Goal: Task Accomplishment & Management: Manage account settings

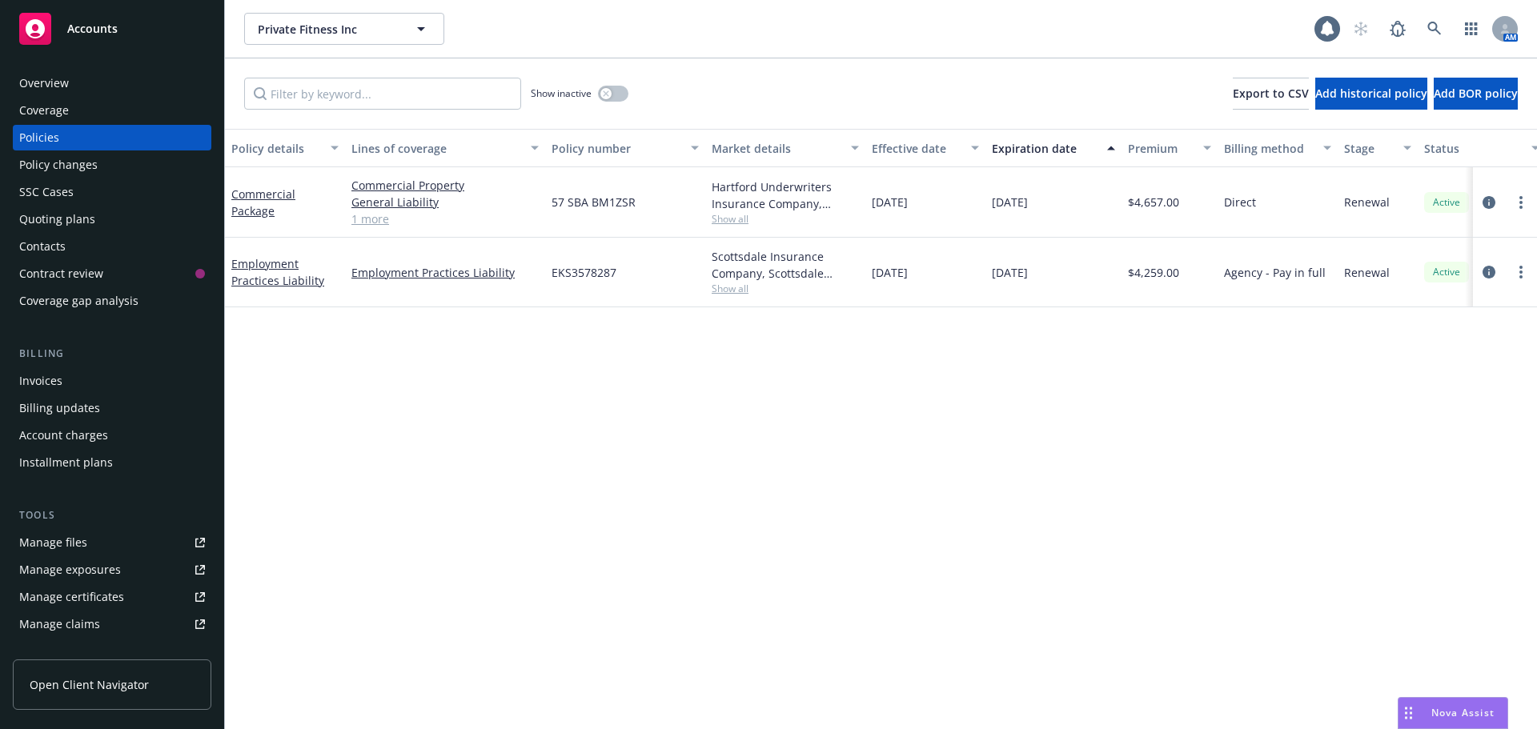
click at [34, 406] on div "Billing updates" at bounding box center [59, 408] width 81 height 26
click at [49, 381] on div "Invoices" at bounding box center [40, 381] width 43 height 26
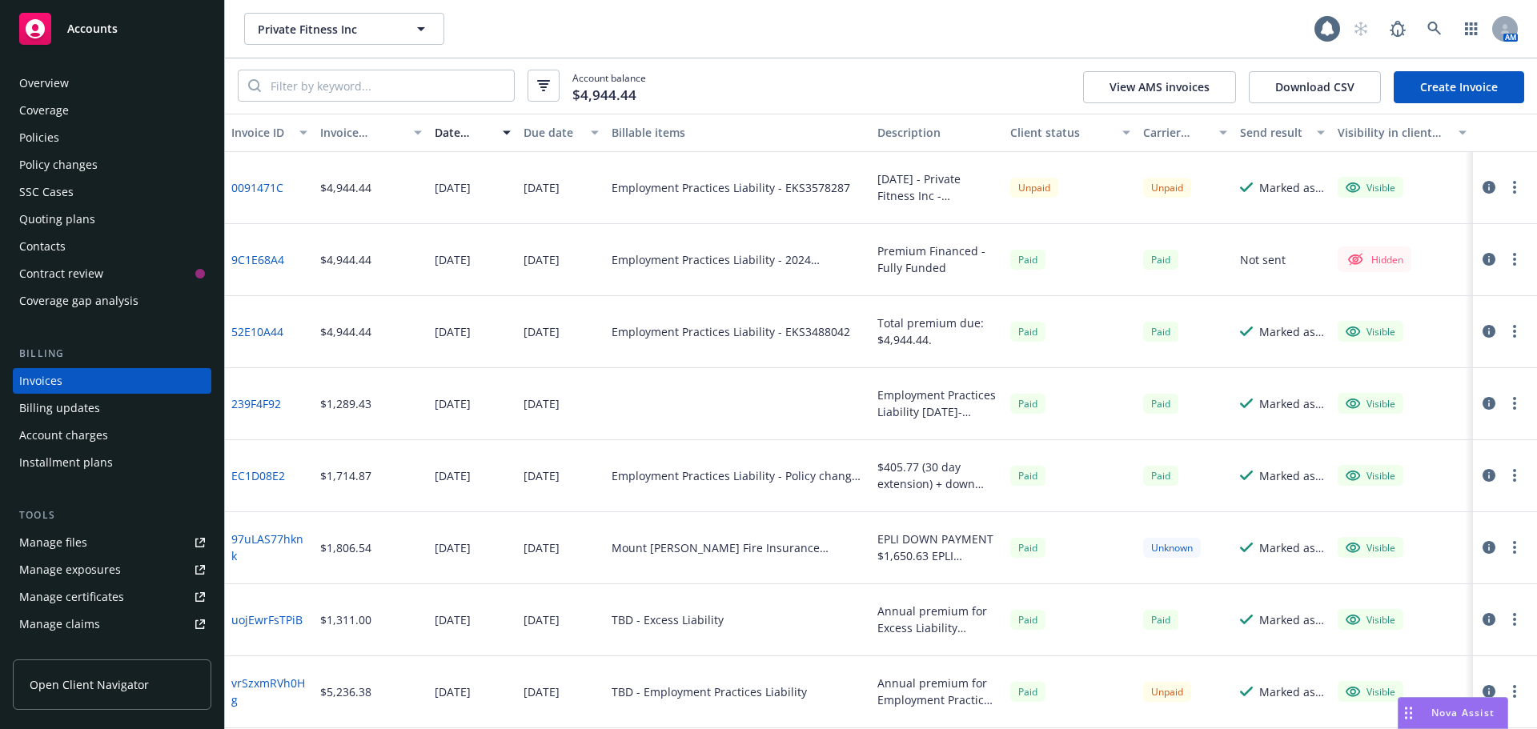
click at [1505, 186] on button "button" at bounding box center [1514, 187] width 19 height 19
click at [1417, 435] on link "Void" at bounding box center [1409, 444] width 204 height 32
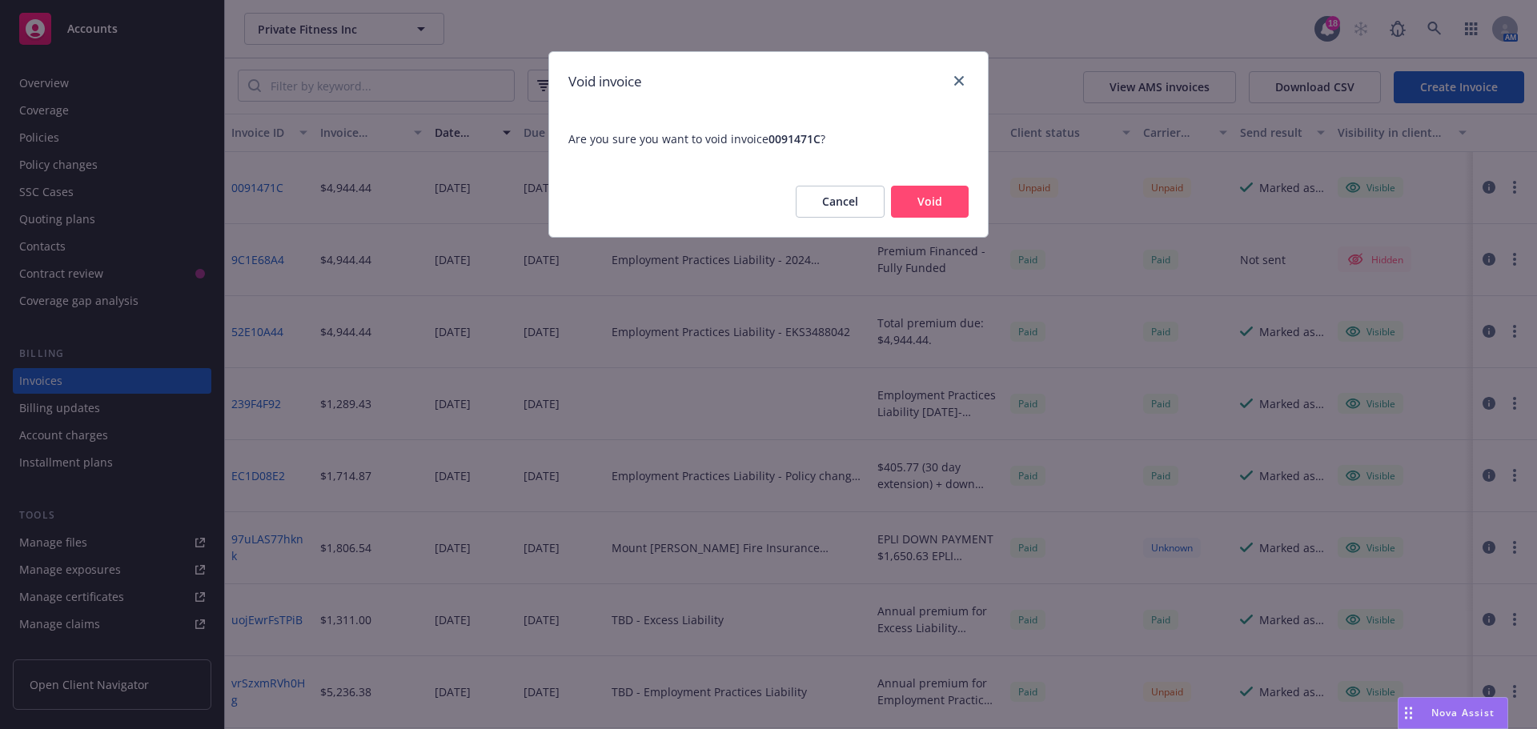
click at [920, 185] on div "Cancel Void" at bounding box center [768, 201] width 439 height 70
click at [929, 201] on button "Void" at bounding box center [930, 202] width 78 height 32
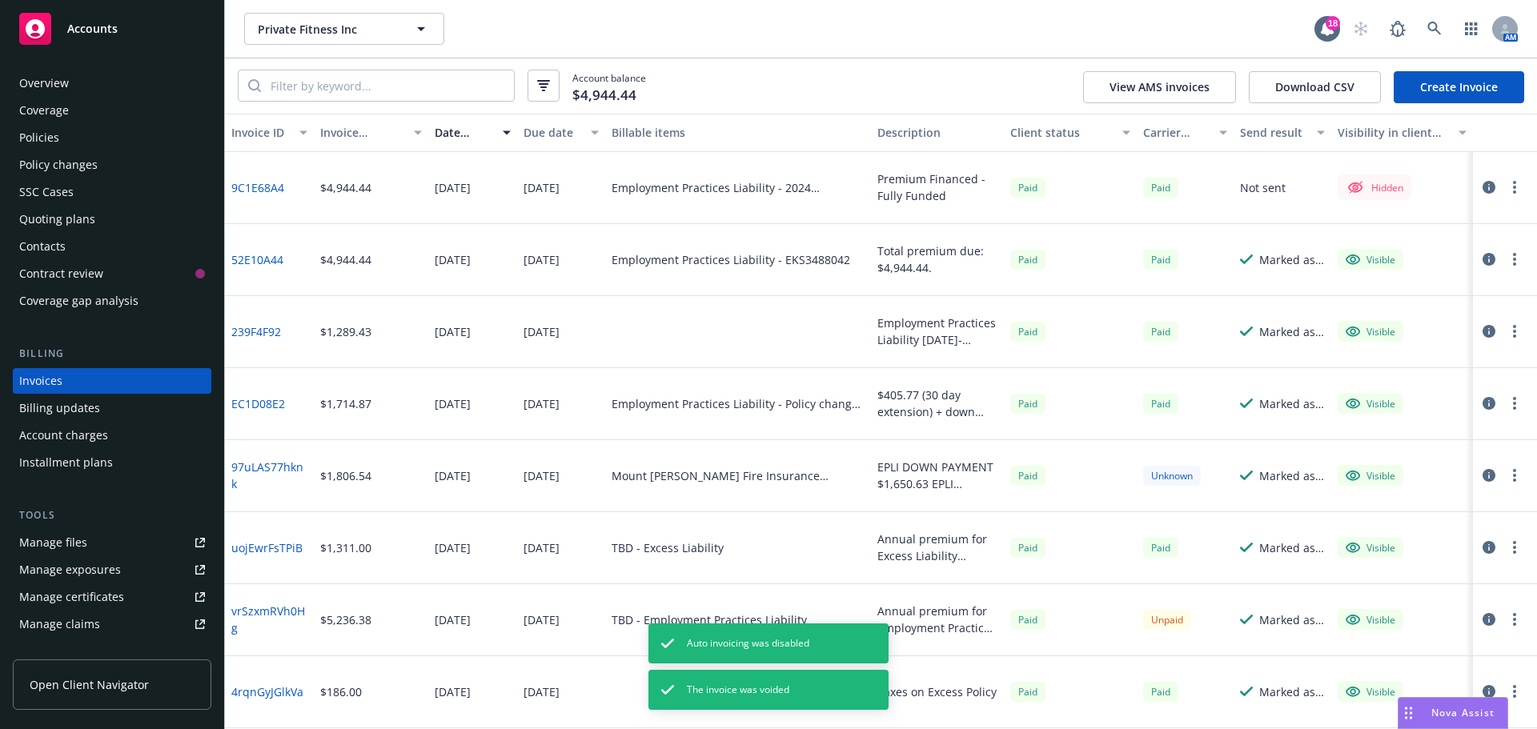
click at [1473, 82] on link "Create Invoice" at bounding box center [1458, 87] width 130 height 32
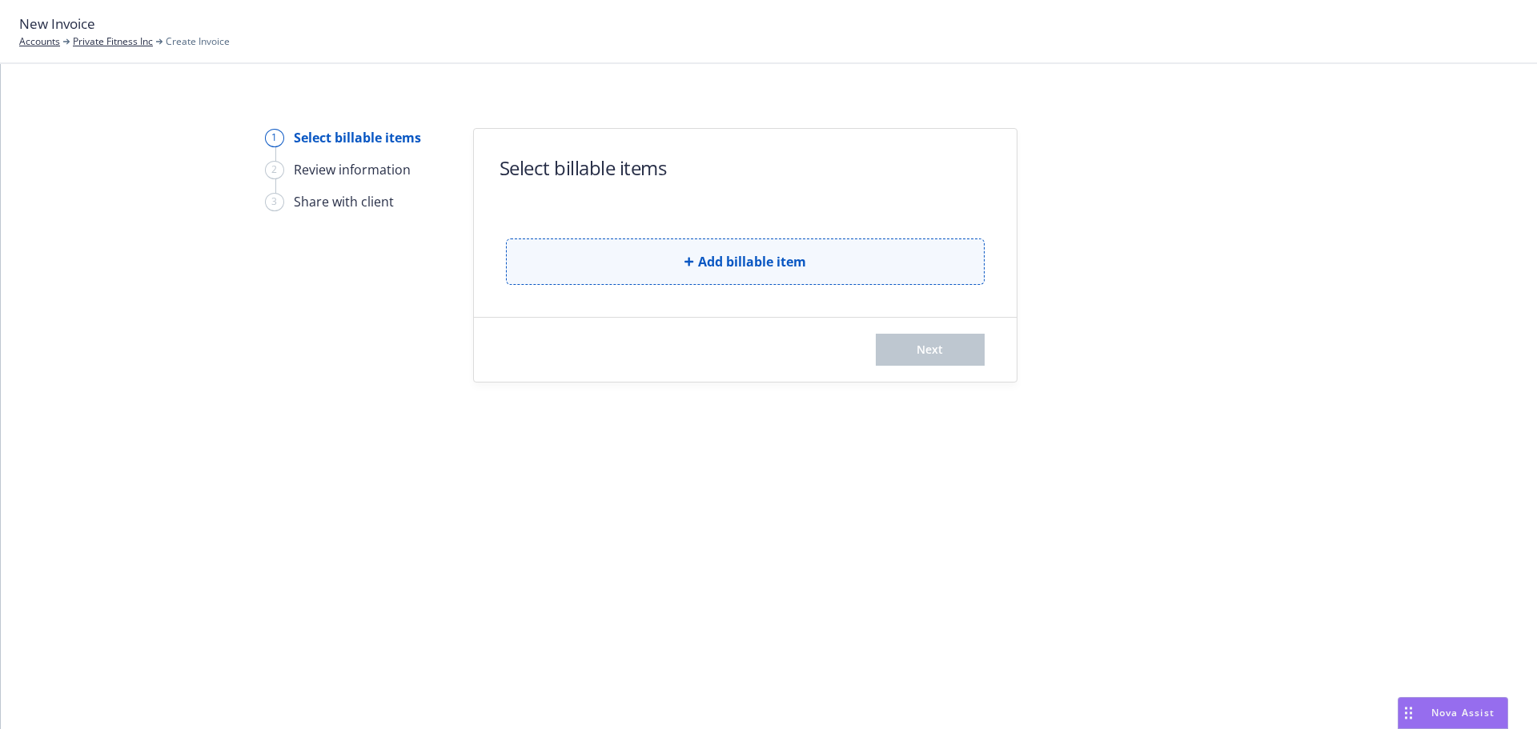
click at [730, 266] on span "Add billable item" at bounding box center [752, 261] width 108 height 19
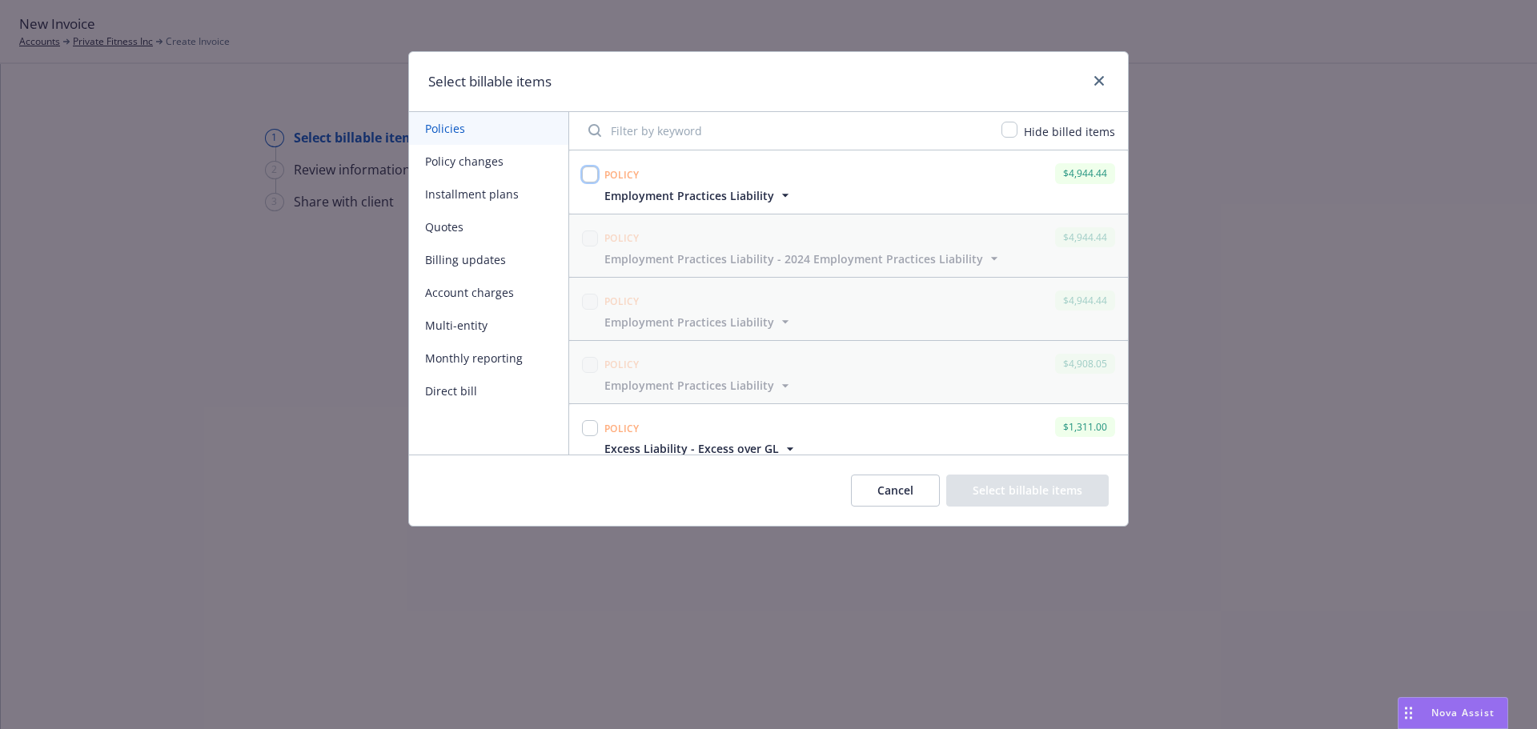
click at [591, 174] on input "checkbox" at bounding box center [590, 174] width 16 height 16
checkbox input "true"
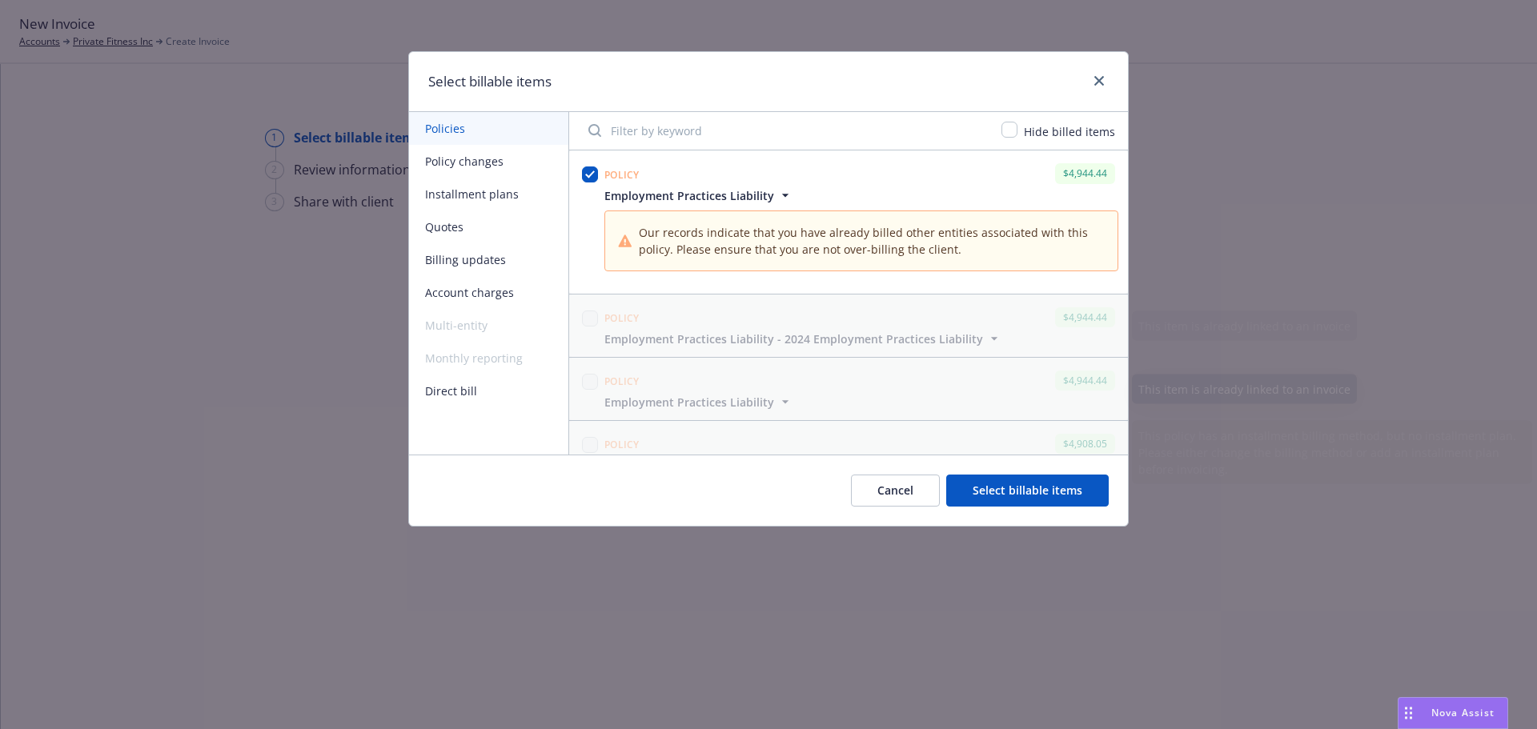
click at [1044, 490] on button "Select billable items" at bounding box center [1027, 491] width 162 height 32
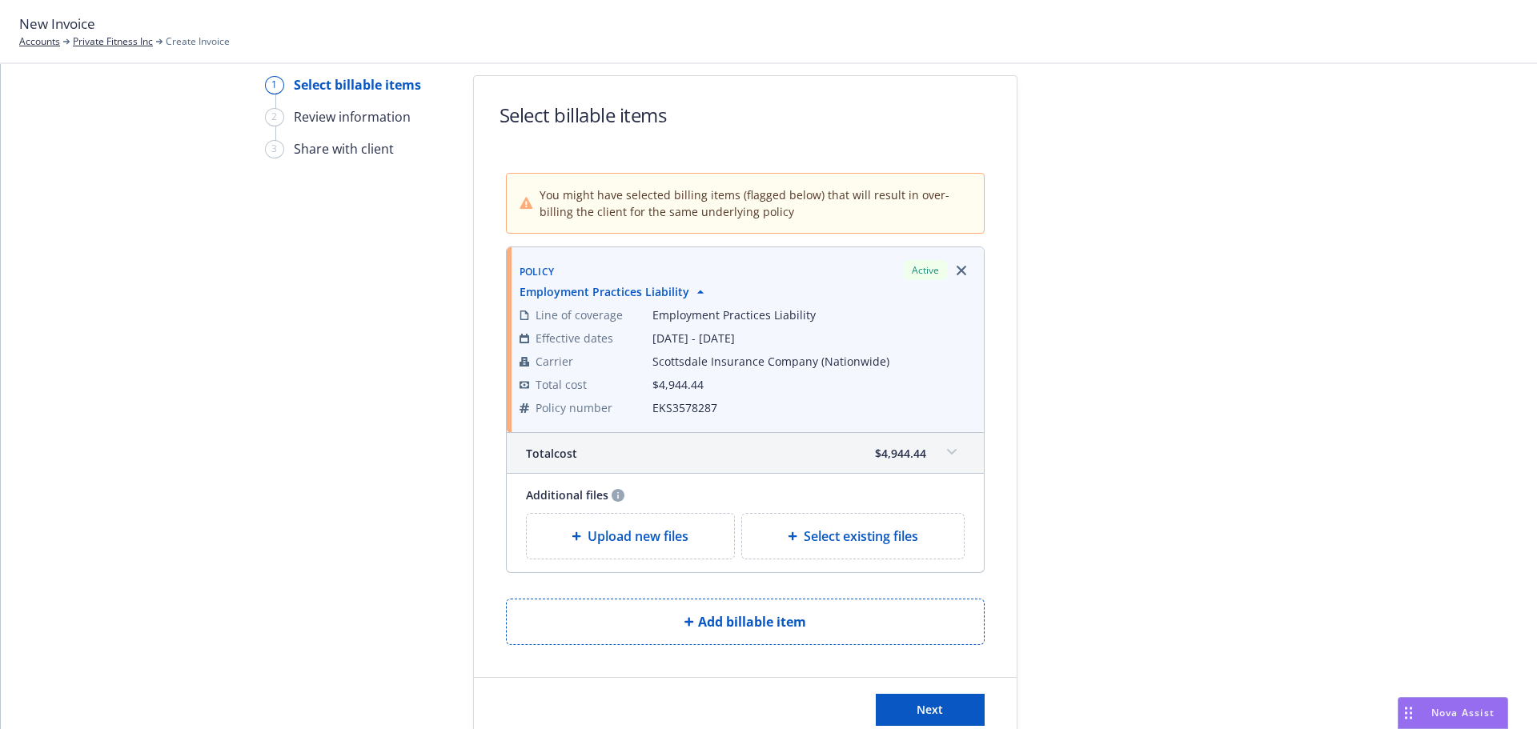
scroll to position [130, 0]
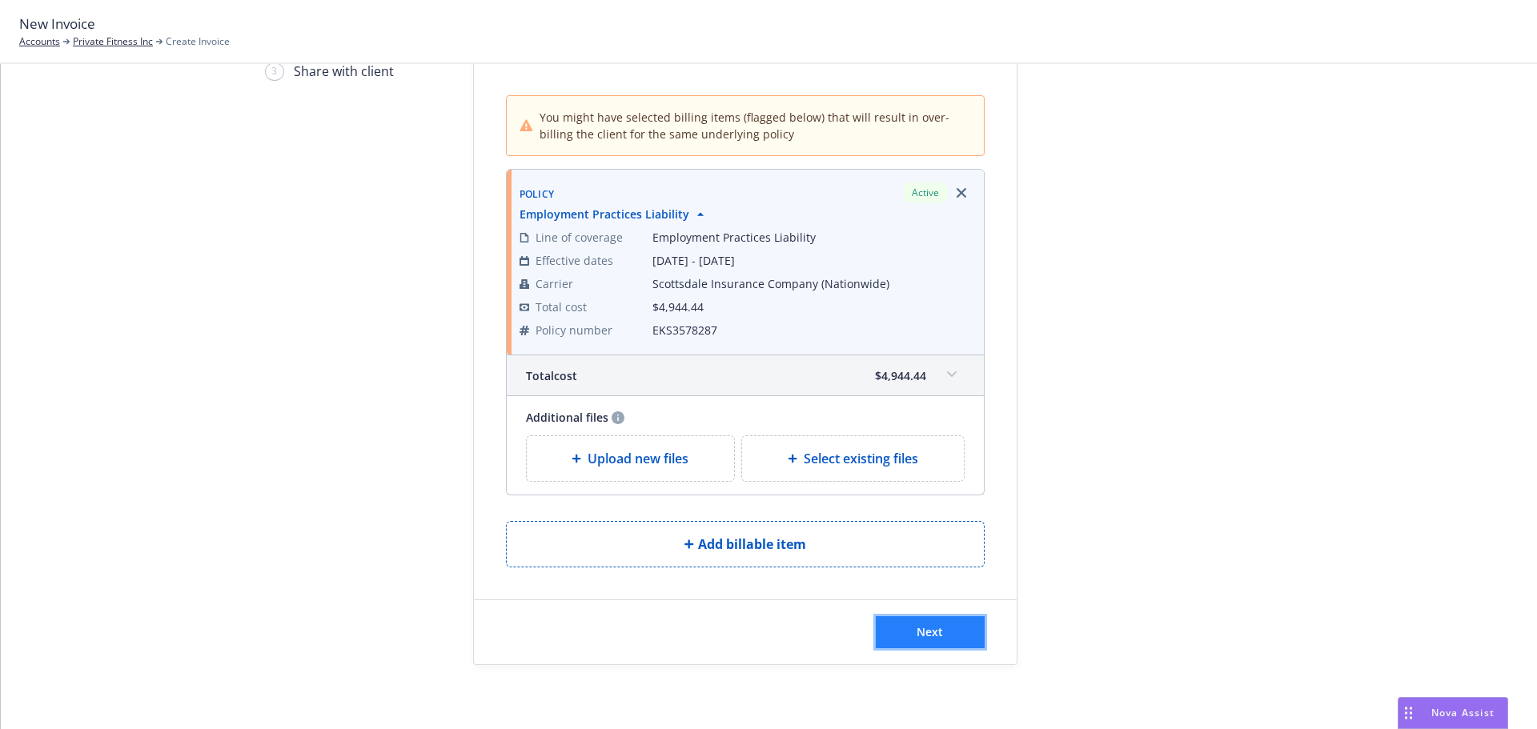
click at [941, 630] on button "Next" at bounding box center [930, 632] width 109 height 32
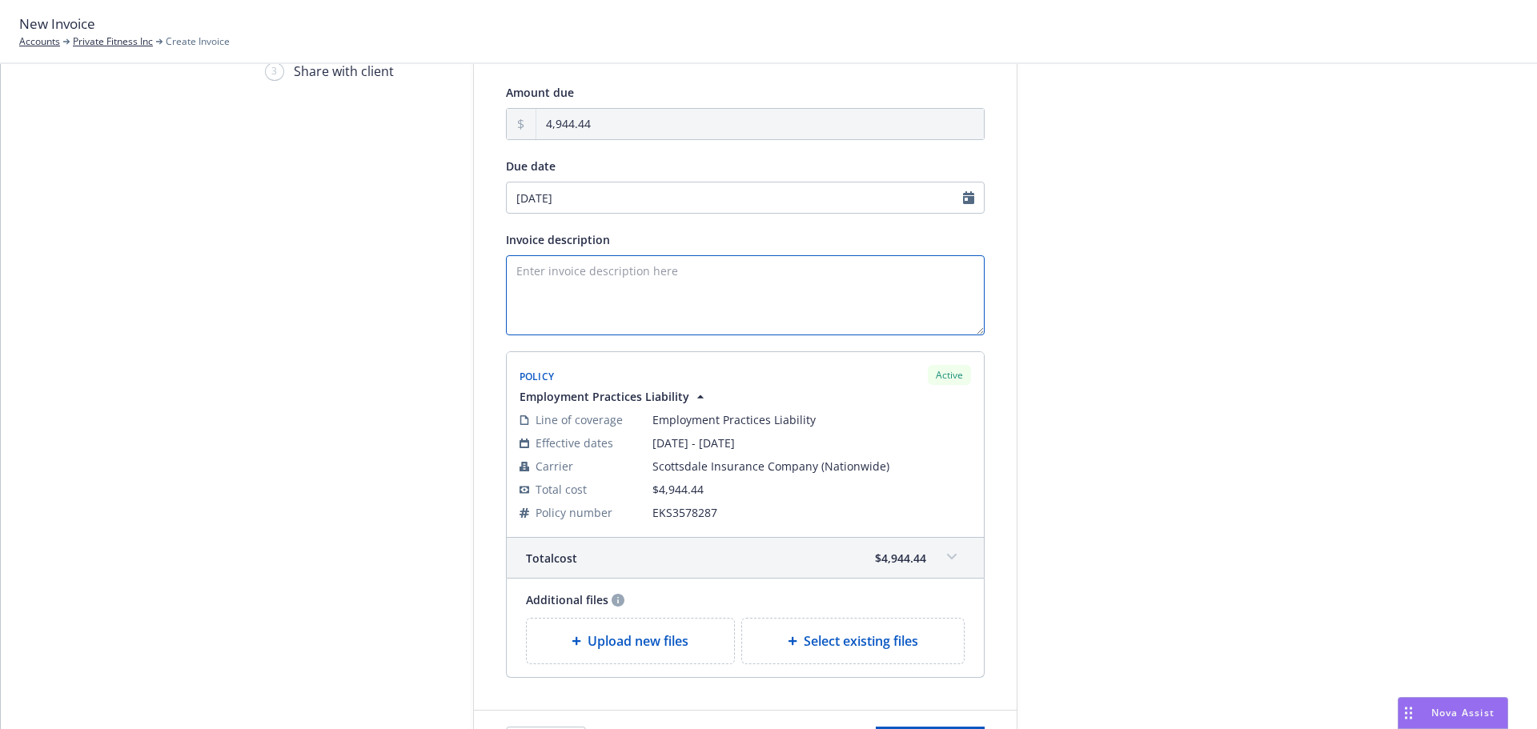
click at [737, 305] on textarea "Invoice description" at bounding box center [745, 295] width 479 height 80
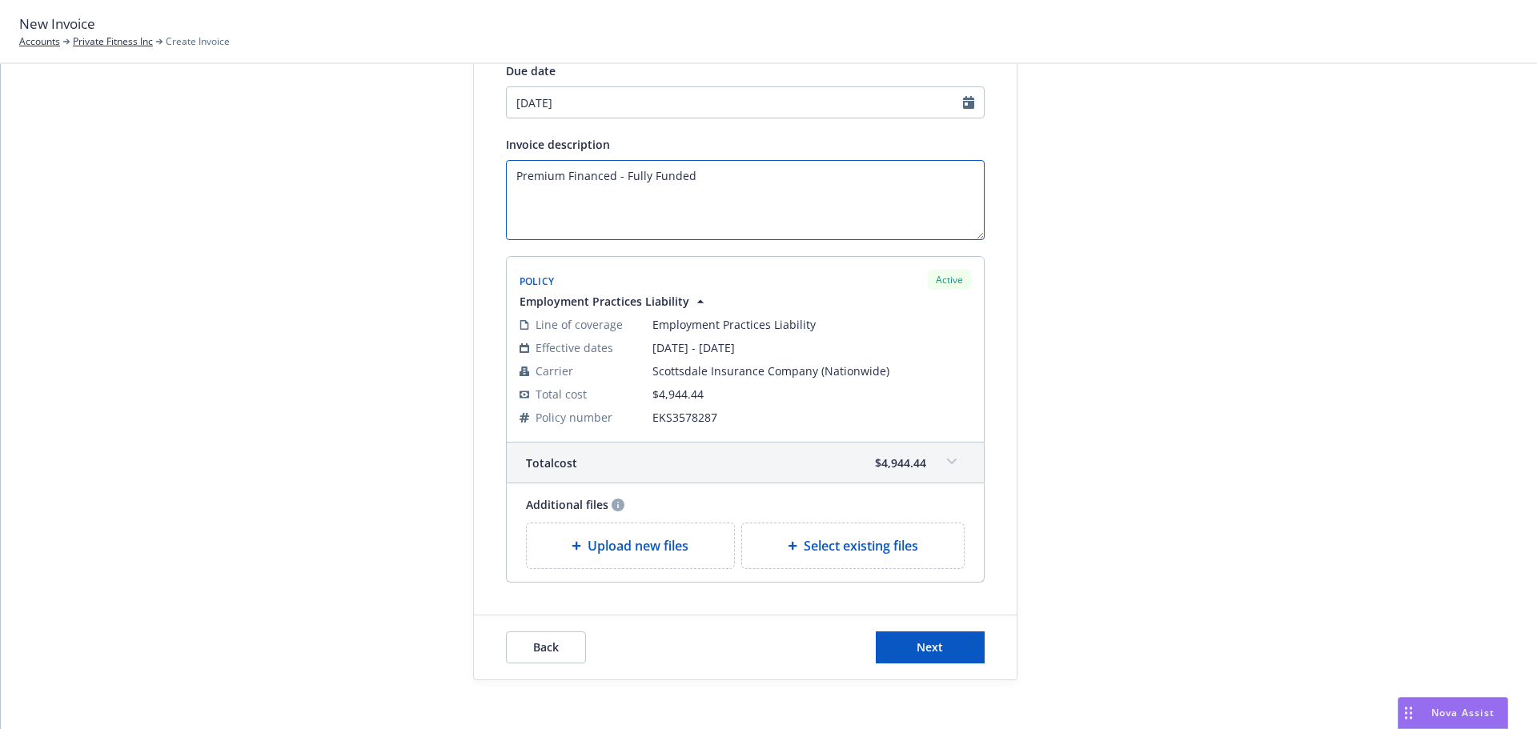
scroll to position [241, 0]
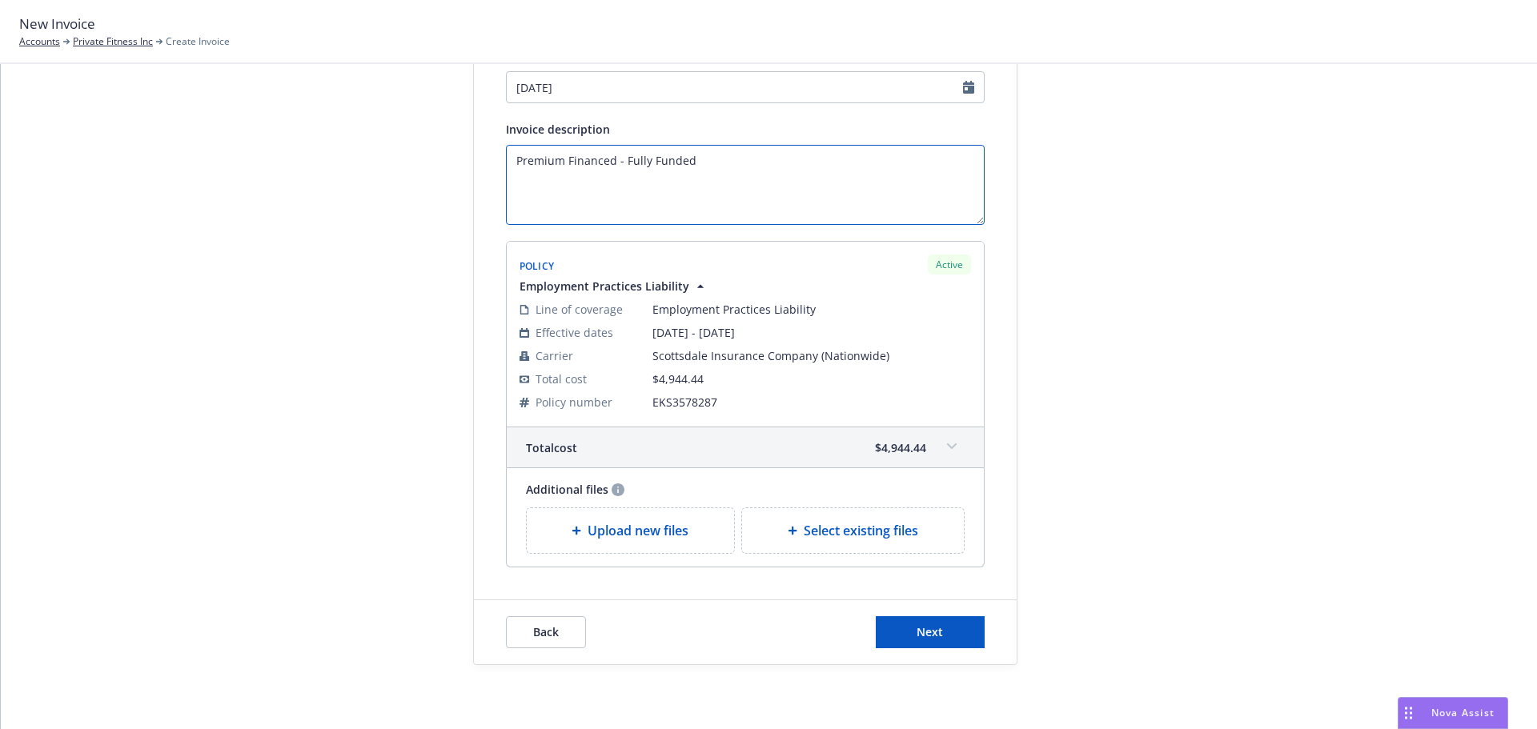
type textarea "Premium Financed - Fully Funded"
click at [935, 655] on div "Back Next" at bounding box center [745, 632] width 543 height 64
click at [935, 631] on span "Next" at bounding box center [929, 631] width 26 height 15
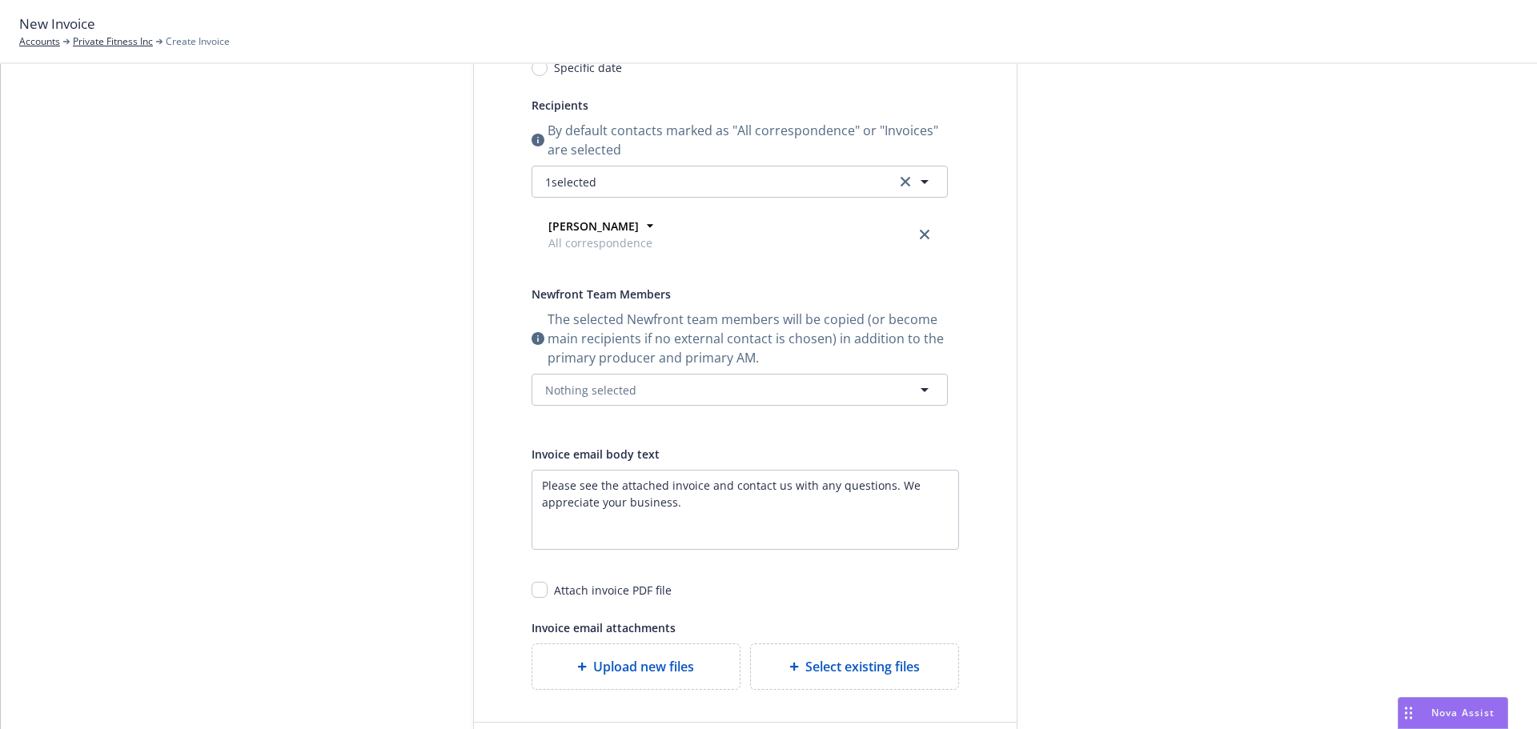
scroll to position [0, 0]
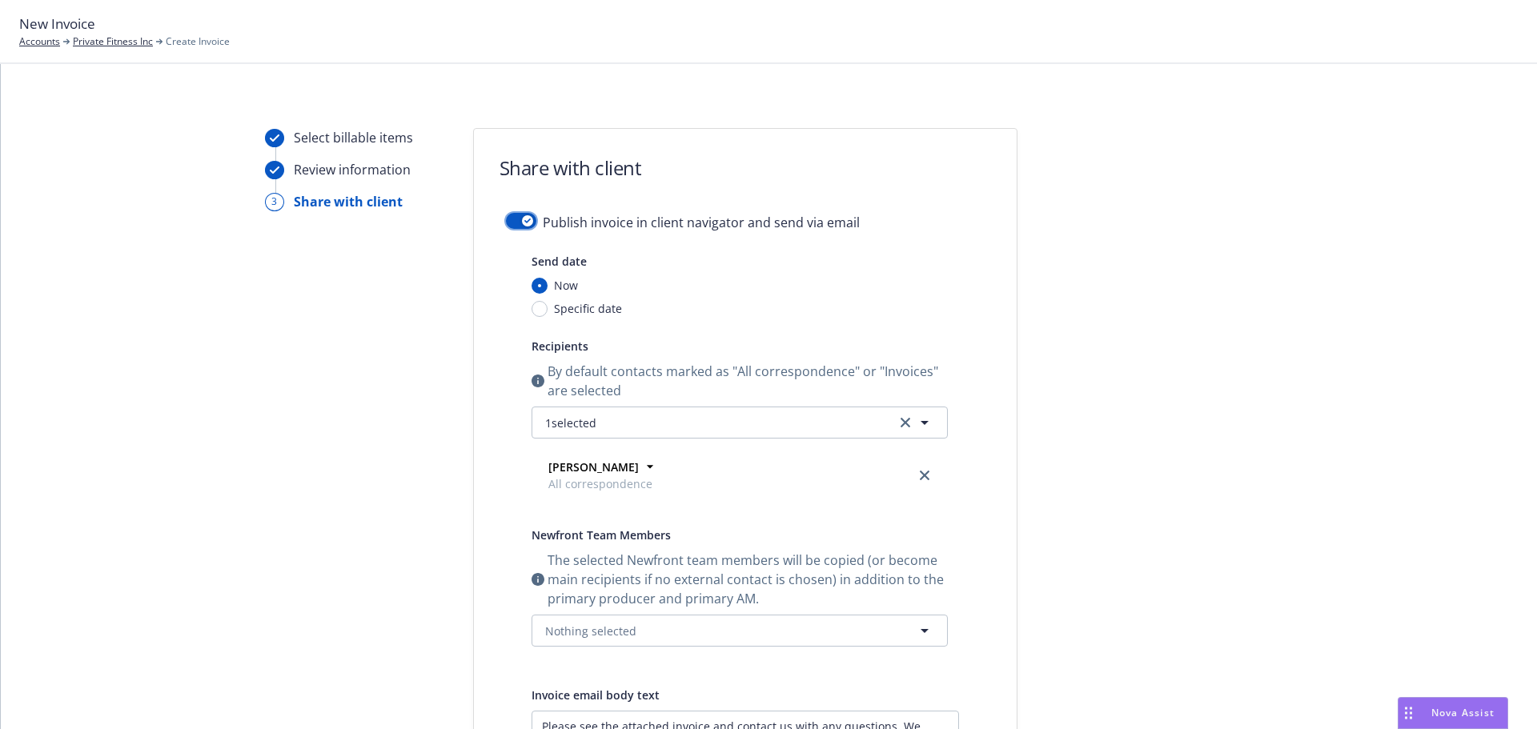
click at [510, 221] on button "button" at bounding box center [521, 221] width 30 height 16
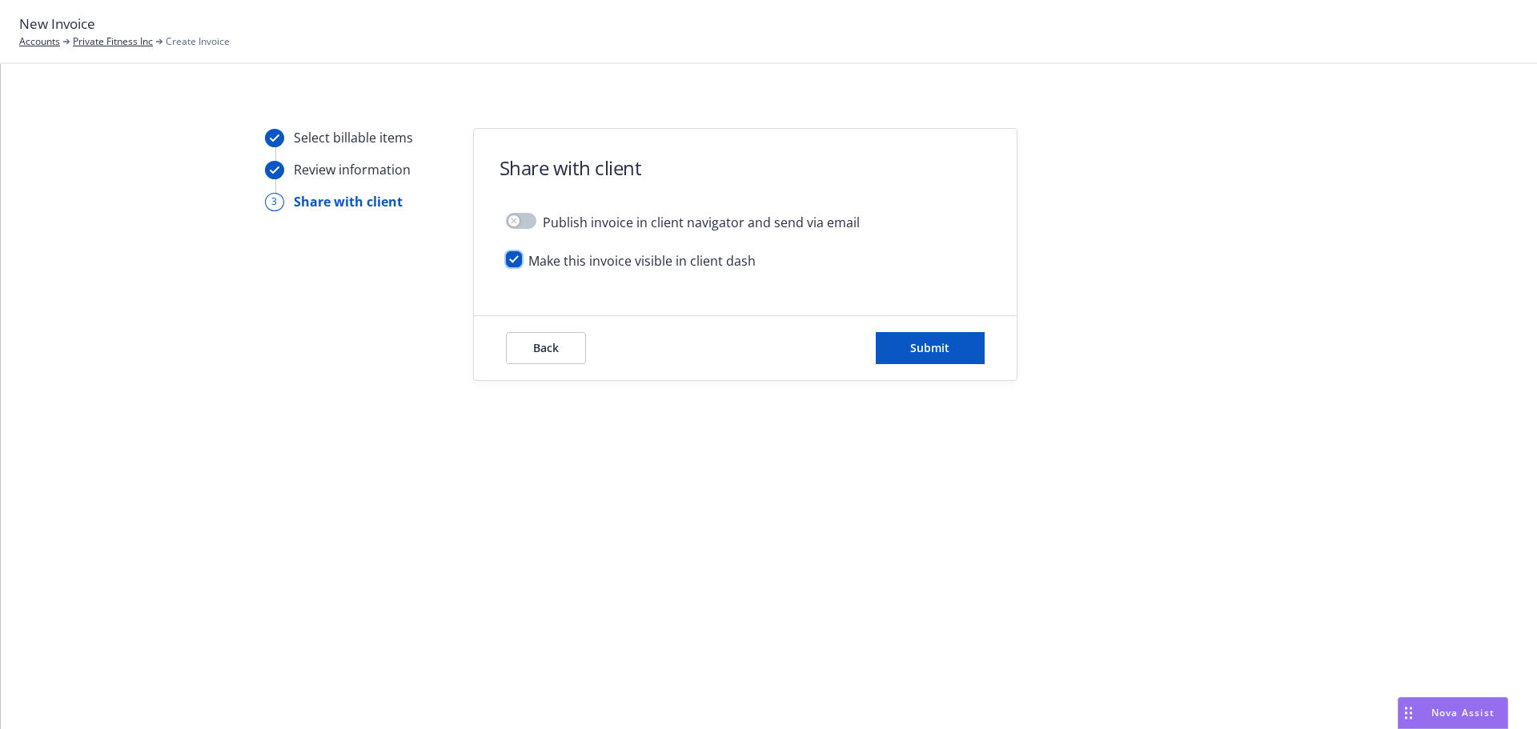
click at [513, 258] on input "checkbox" at bounding box center [514, 259] width 16 height 16
checkbox input "false"
click at [909, 337] on button "Submit" at bounding box center [930, 348] width 109 height 32
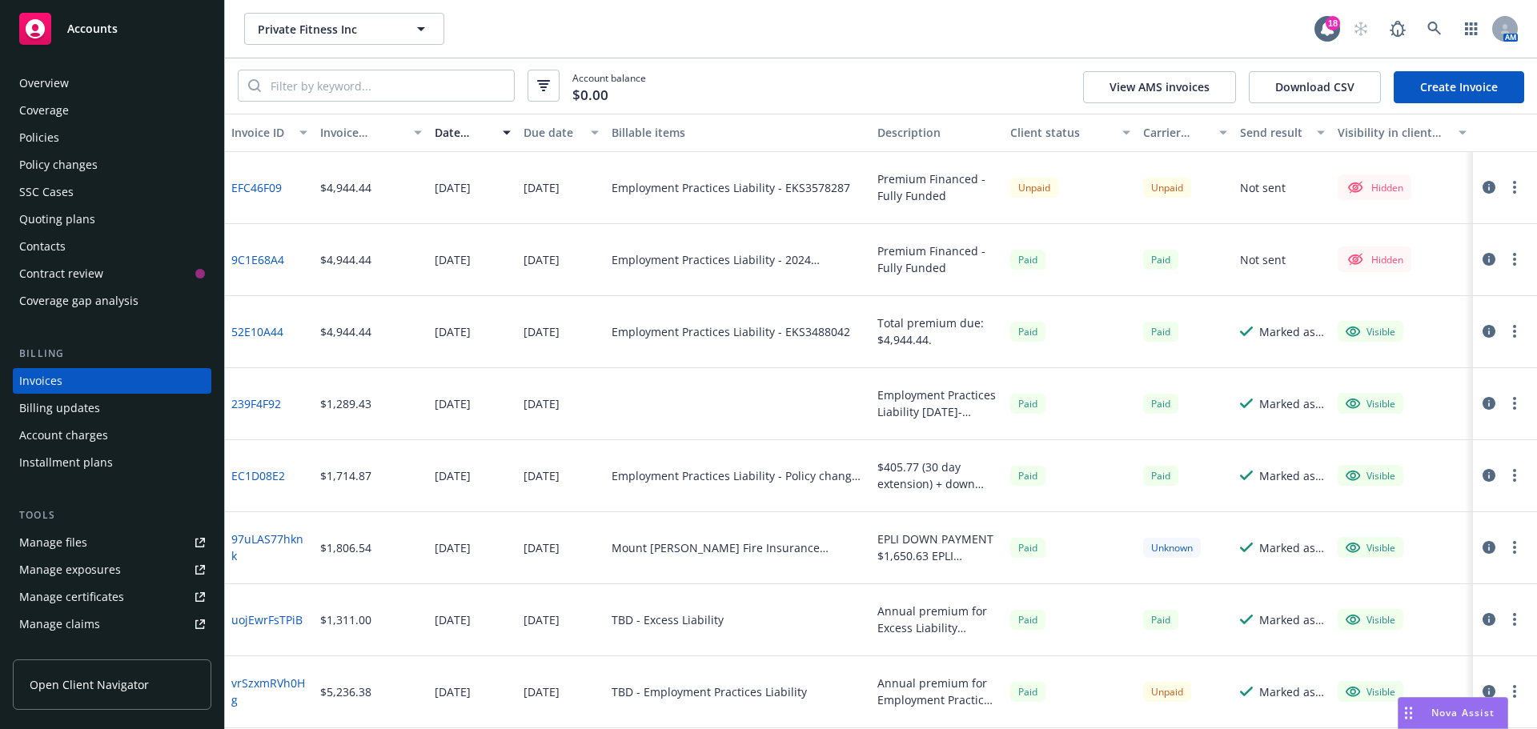
click at [1516, 185] on div at bounding box center [1505, 188] width 64 height 72
click at [1508, 187] on button "button" at bounding box center [1514, 187] width 19 height 19
click at [1482, 184] on icon "button" at bounding box center [1488, 187] width 13 height 13
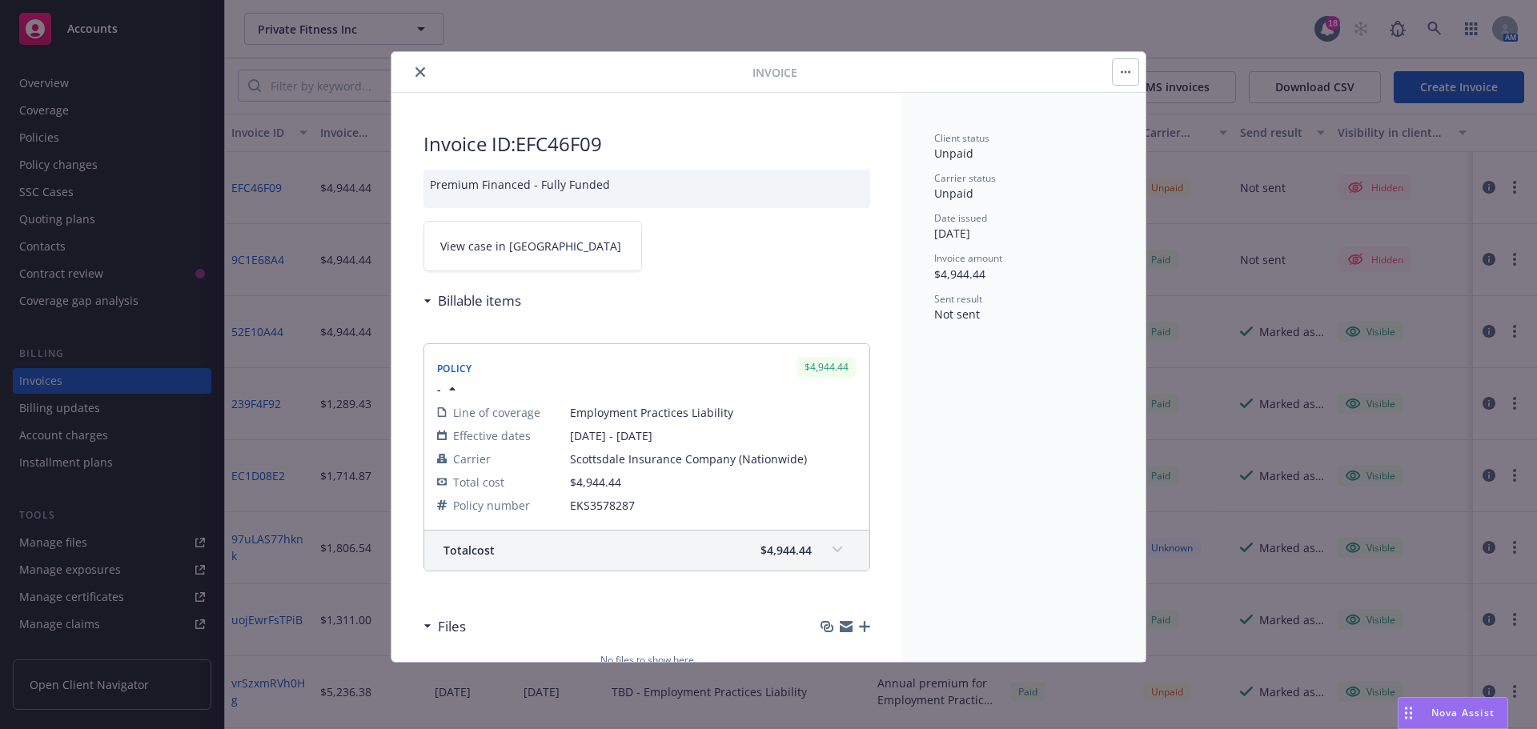
click at [539, 239] on link "View case in SSC" at bounding box center [532, 246] width 218 height 50
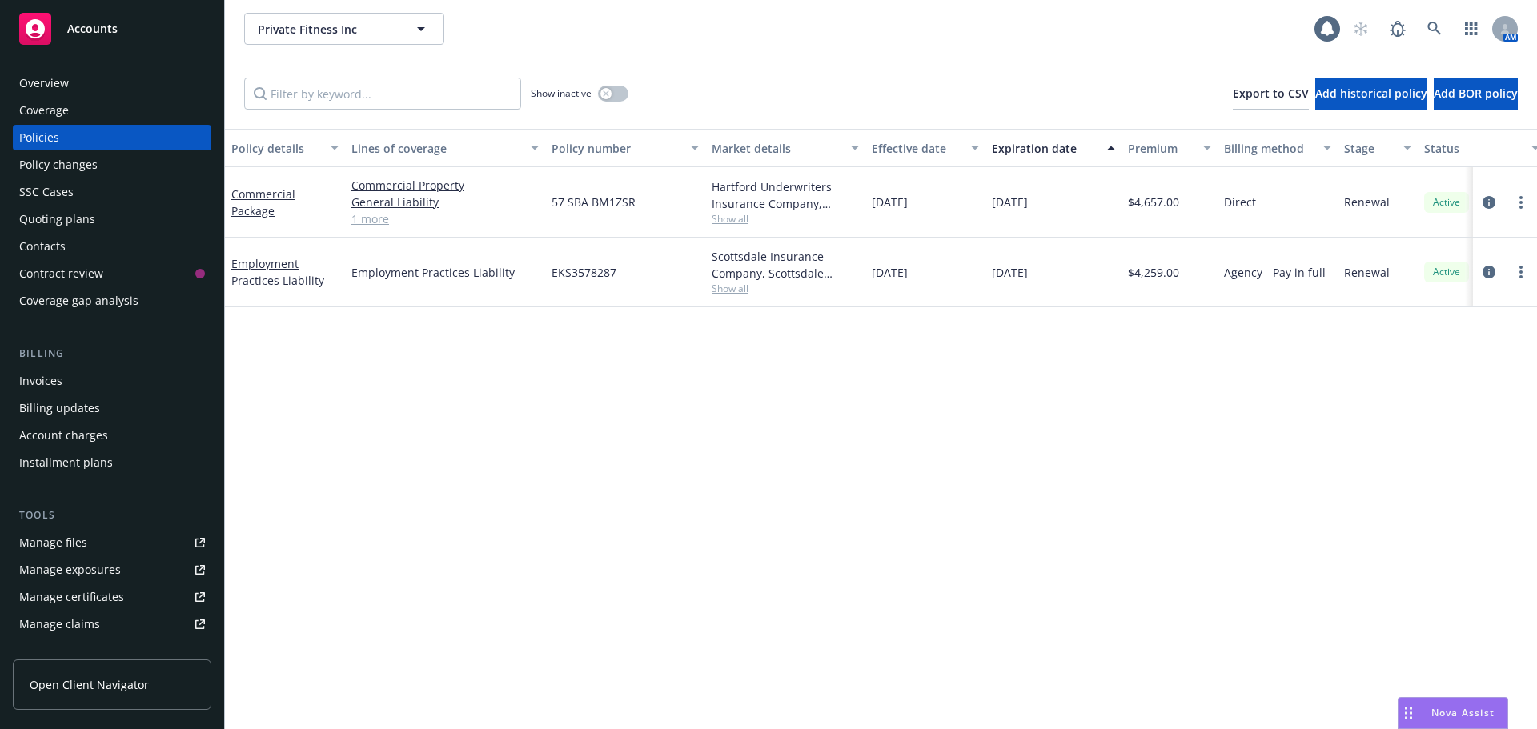
click at [118, 101] on div "Coverage" at bounding box center [112, 111] width 186 height 26
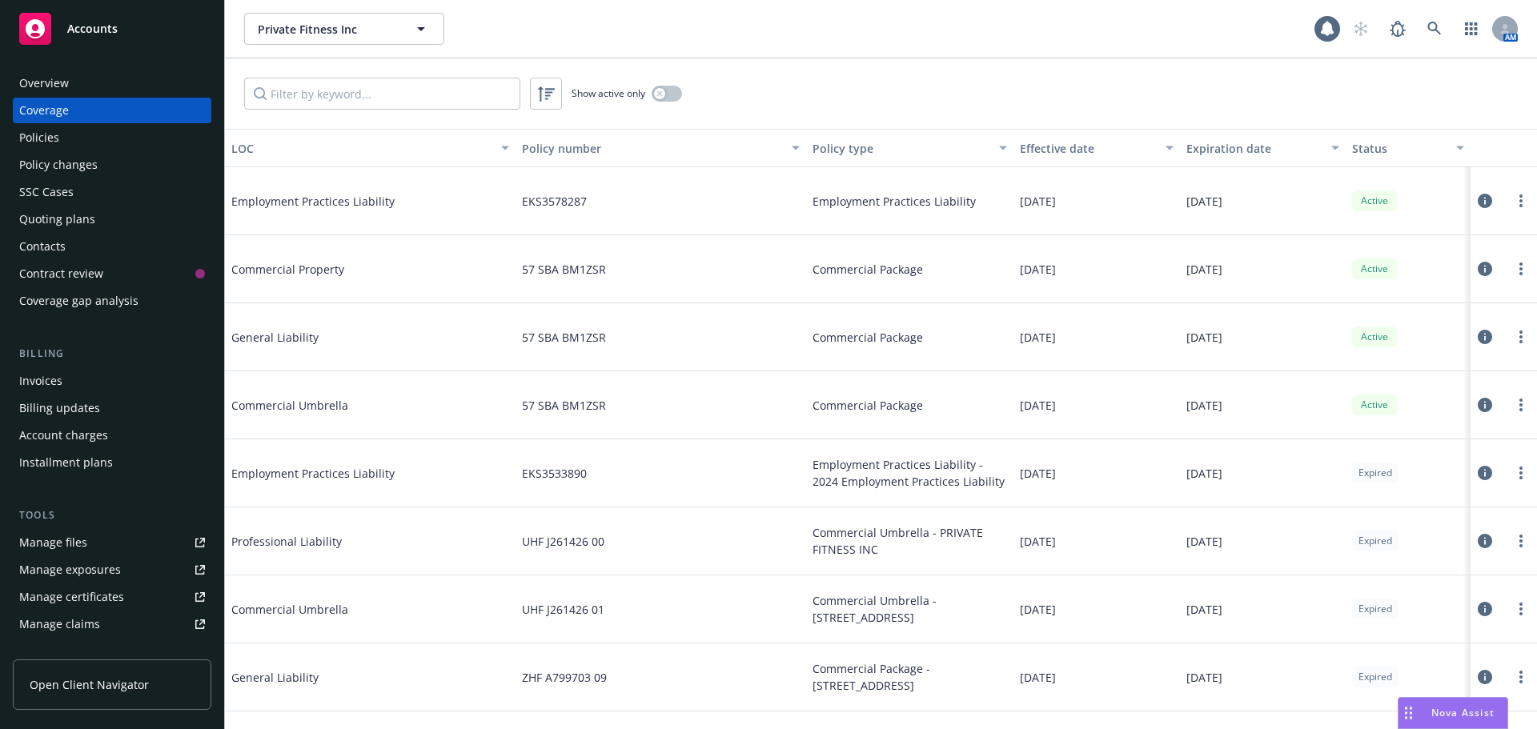
click at [160, 86] on div "Overview" at bounding box center [112, 83] width 186 height 26
